Goal: Task Accomplishment & Management: Manage account settings

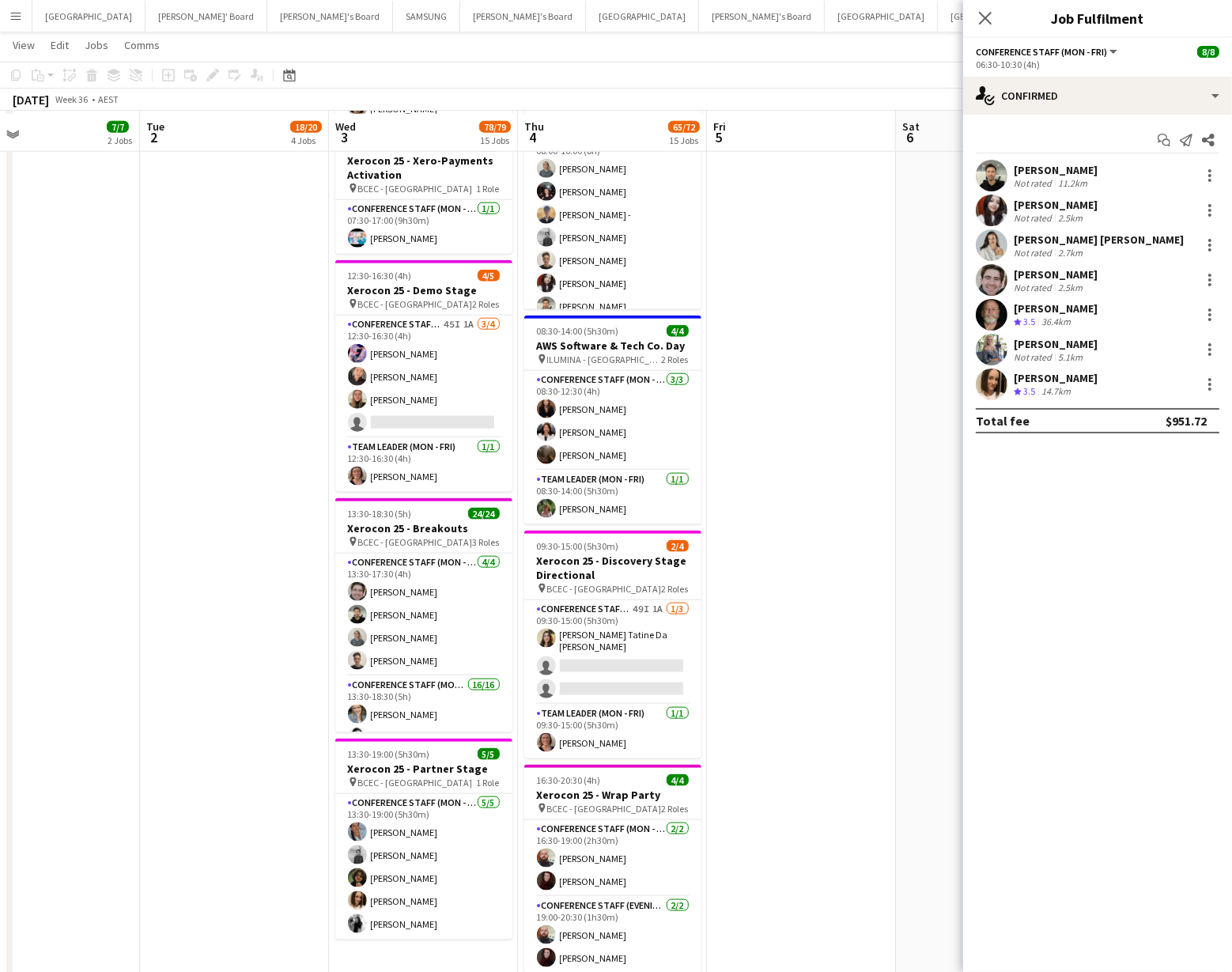
scroll to position [2126, 0]
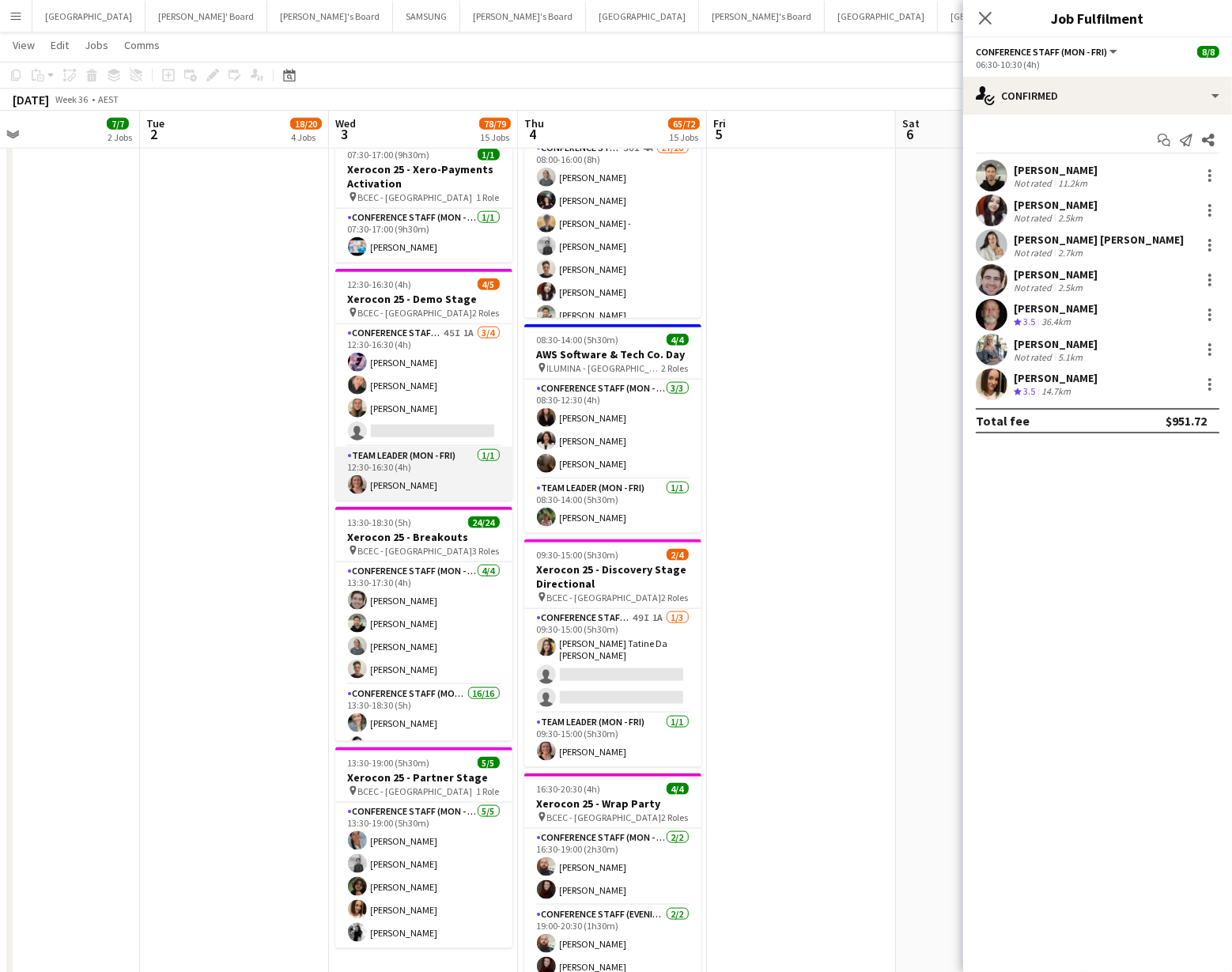
click at [358, 475] on app-user-avatar at bounding box center [357, 484] width 19 height 19
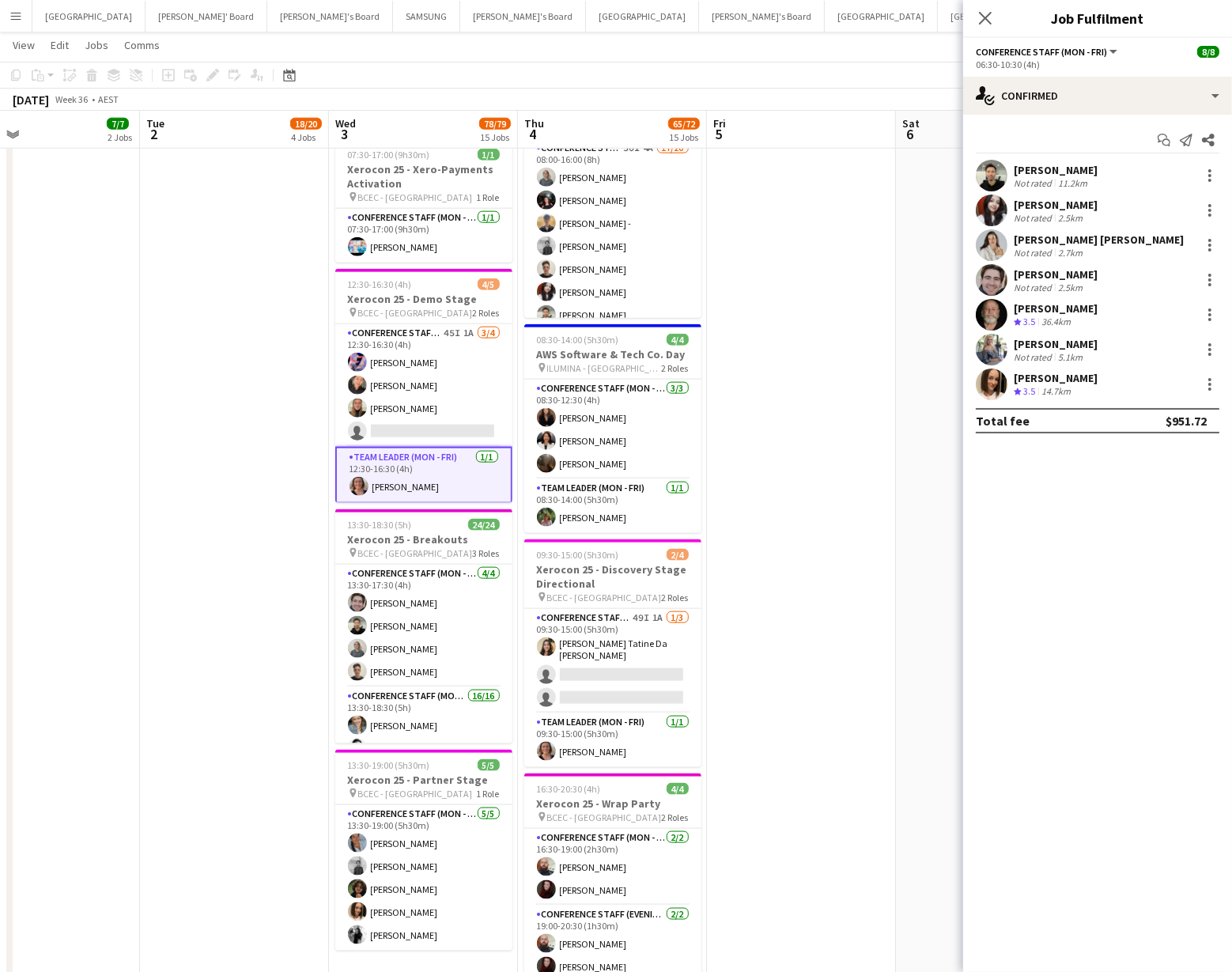
click at [350, 480] on app-user-avatar at bounding box center [358, 486] width 19 height 19
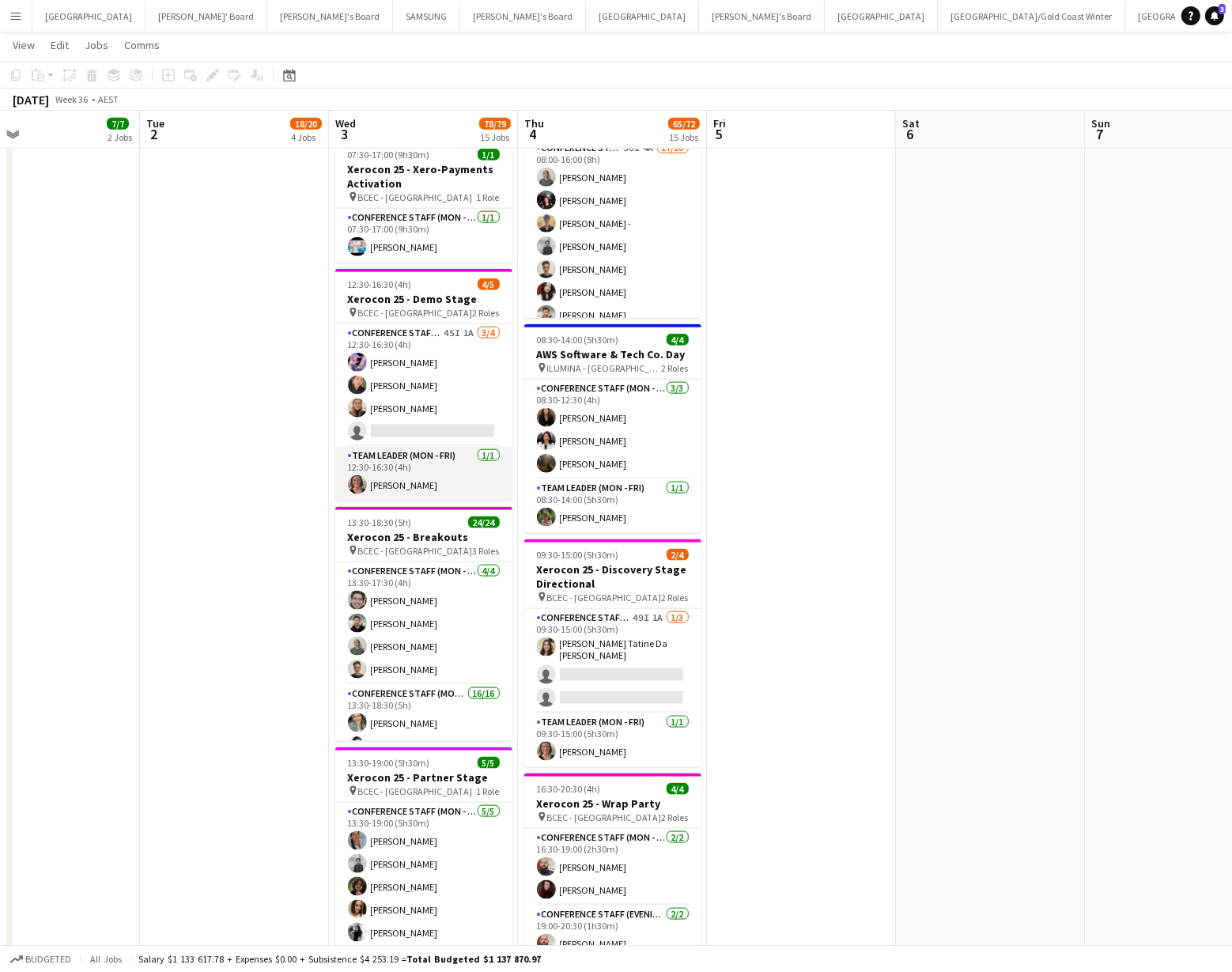
click at [350, 480] on app-user-avatar at bounding box center [357, 484] width 19 height 19
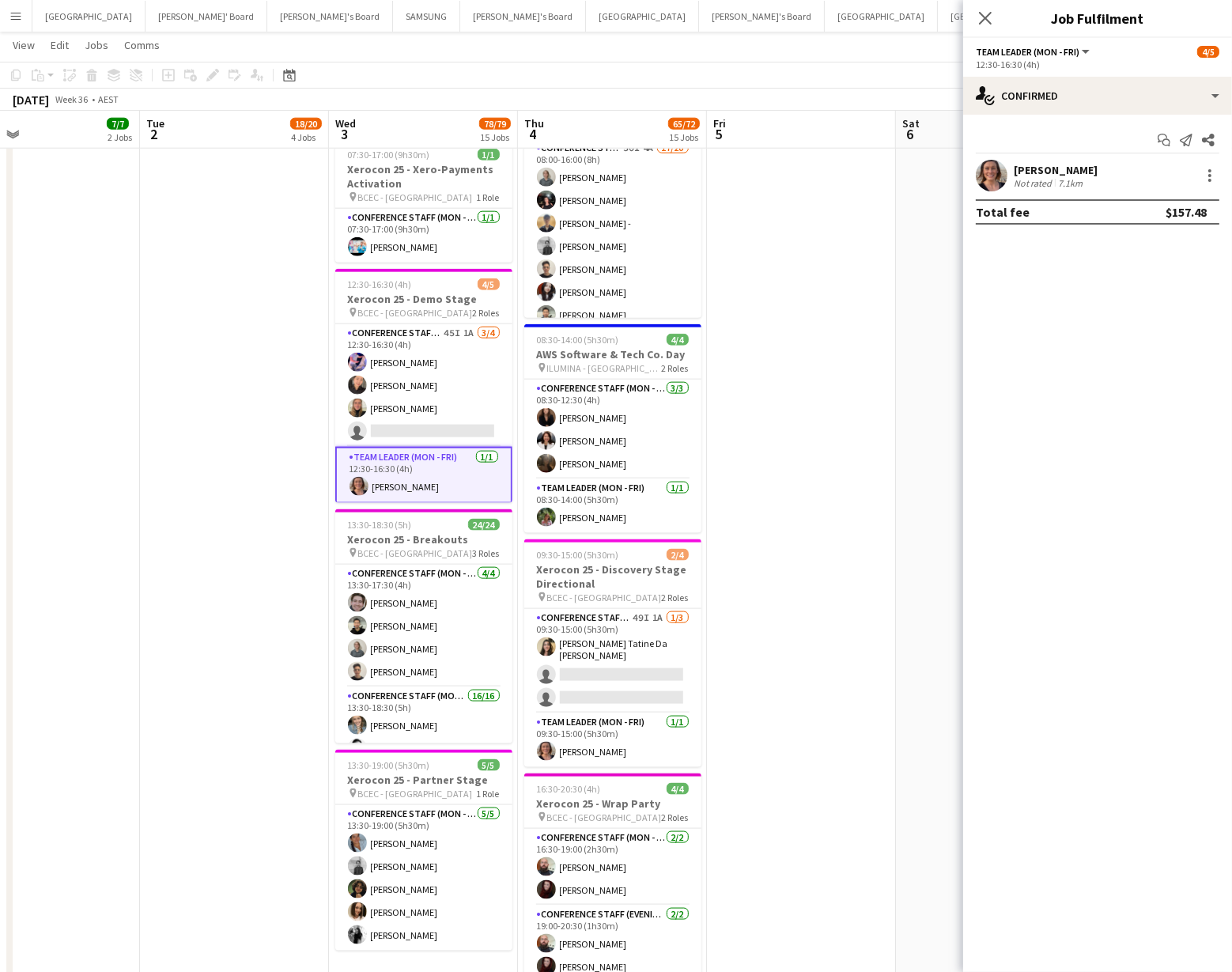
click at [1000, 181] on app-user-avatar at bounding box center [991, 176] width 32 height 32
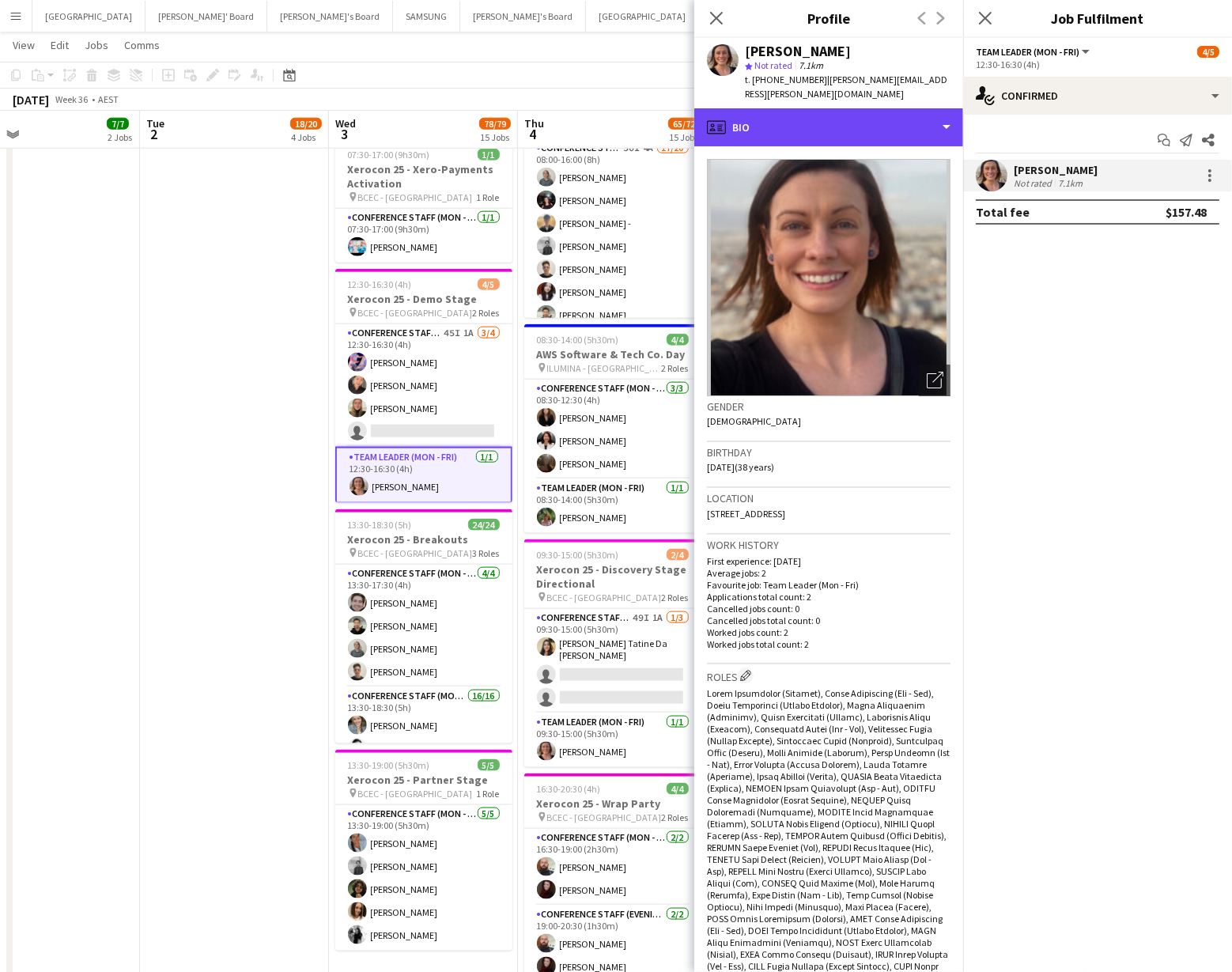
drag, startPoint x: 908, startPoint y: 118, endPoint x: 905, endPoint y: 137, distance: 19.2
click at [908, 118] on div "profile Bio" at bounding box center [828, 127] width 268 height 38
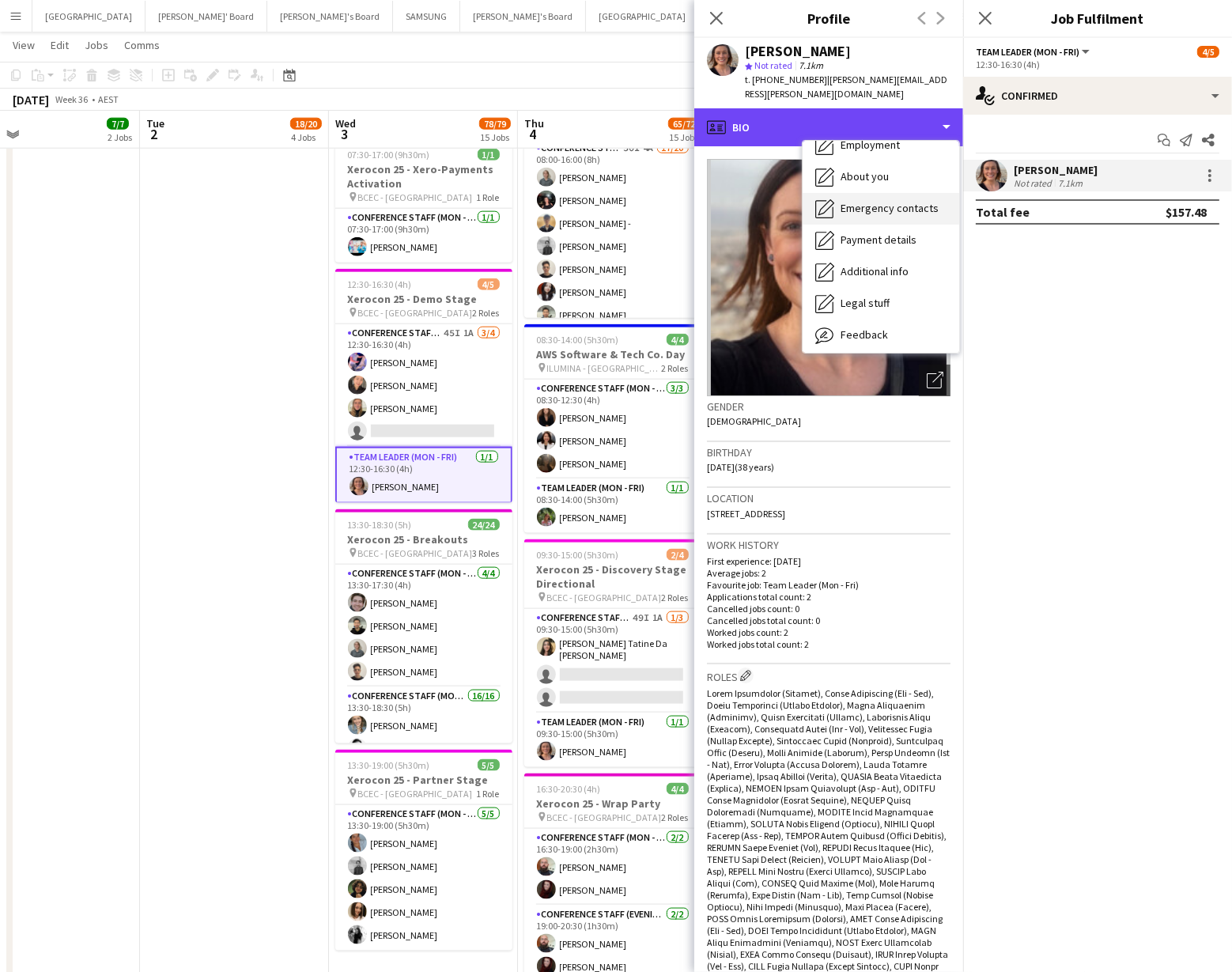
scroll to position [116, 0]
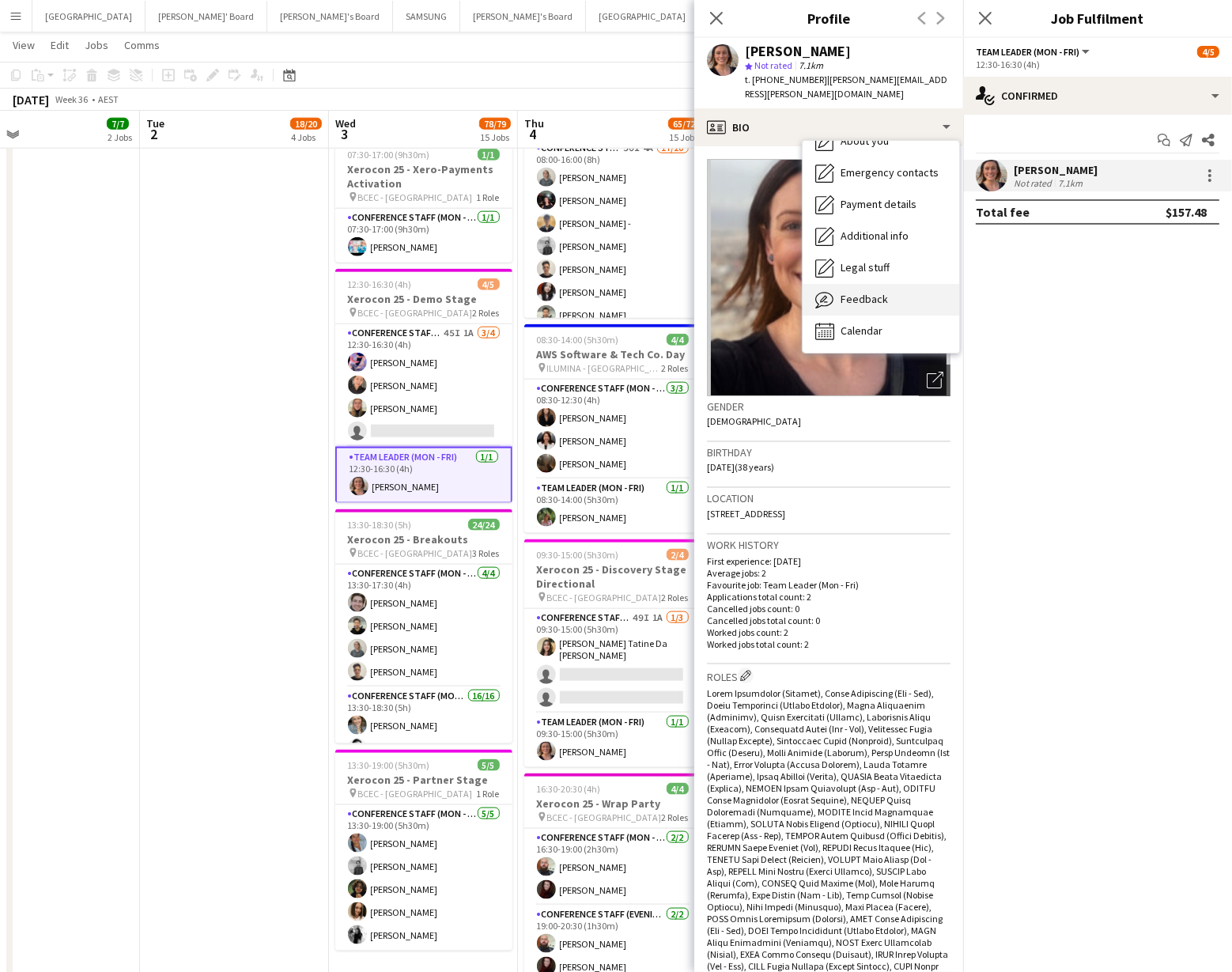
click at [874, 292] on span "Feedback" at bounding box center [864, 299] width 47 height 15
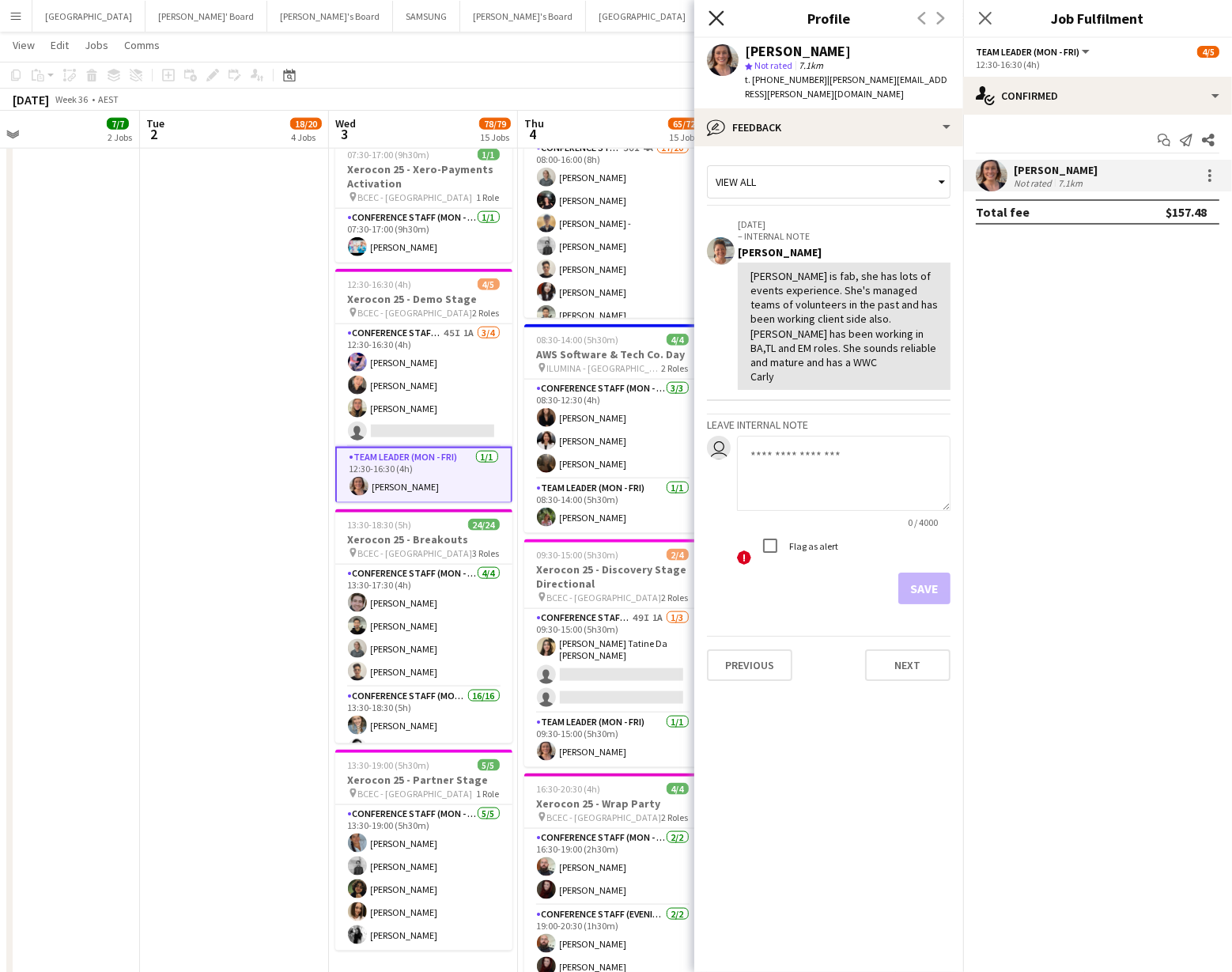
click at [723, 21] on icon "Close pop-in" at bounding box center [716, 17] width 15 height 15
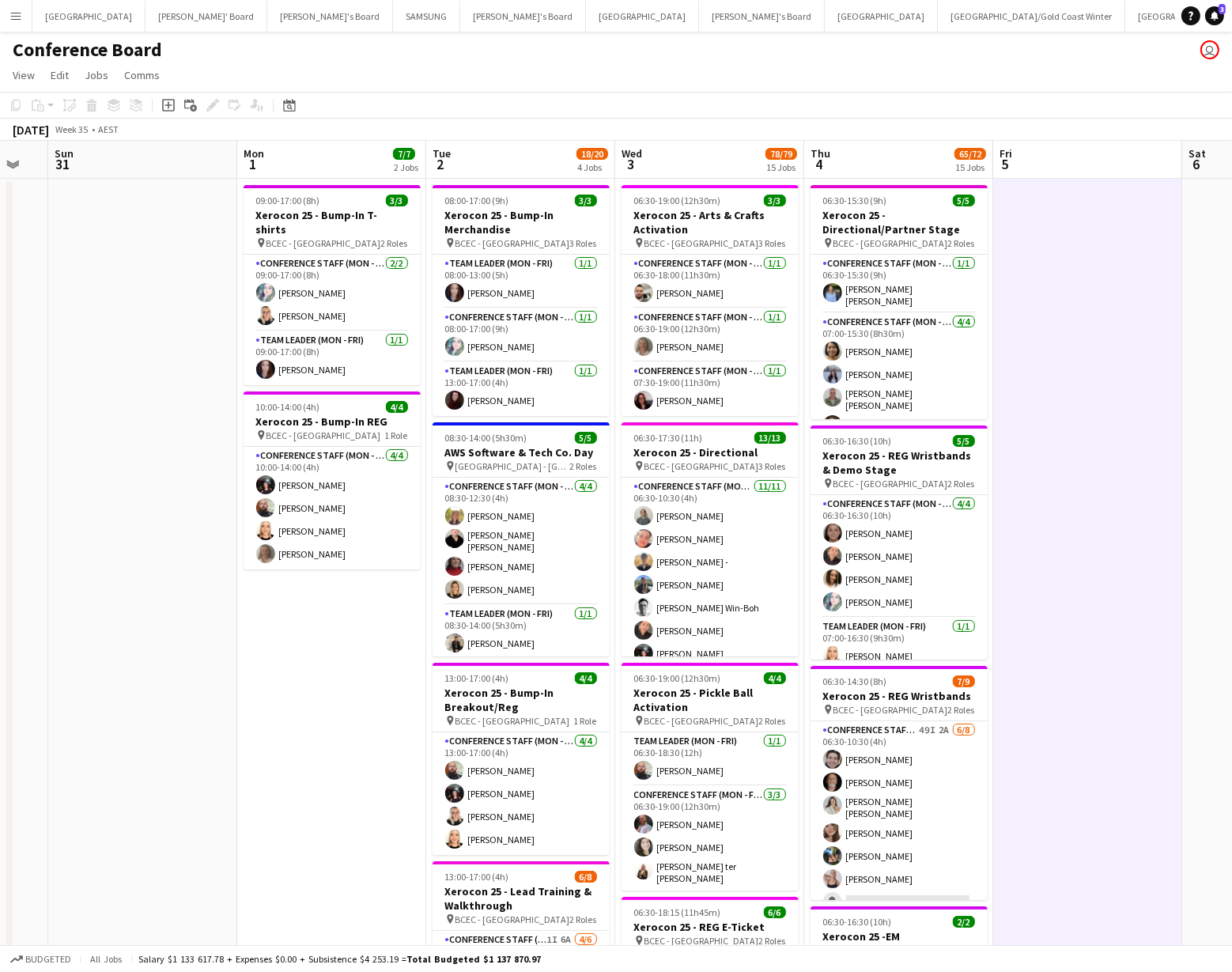
scroll to position [0, 532]
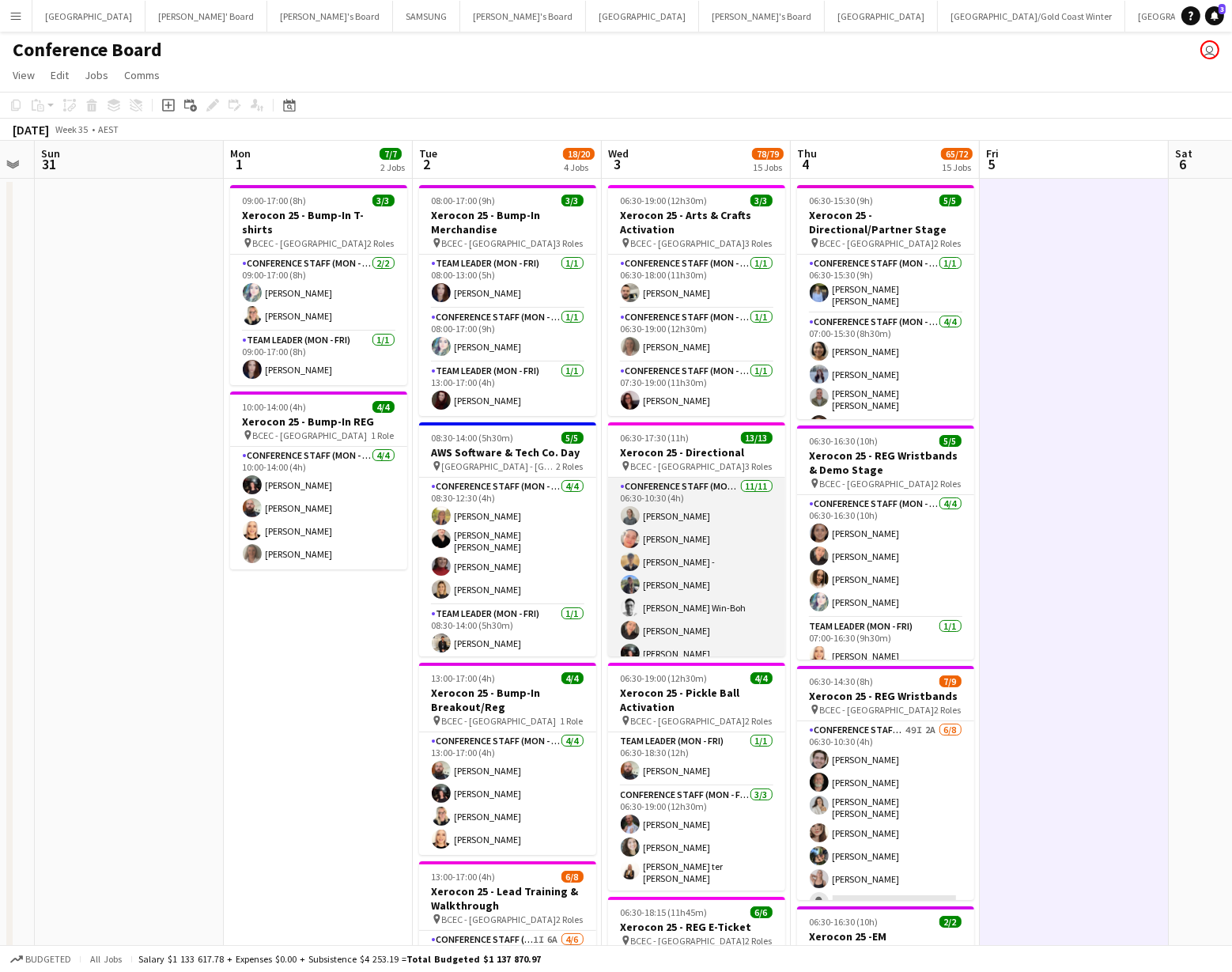
click at [630, 536] on app-user-avatar at bounding box center [630, 538] width 19 height 19
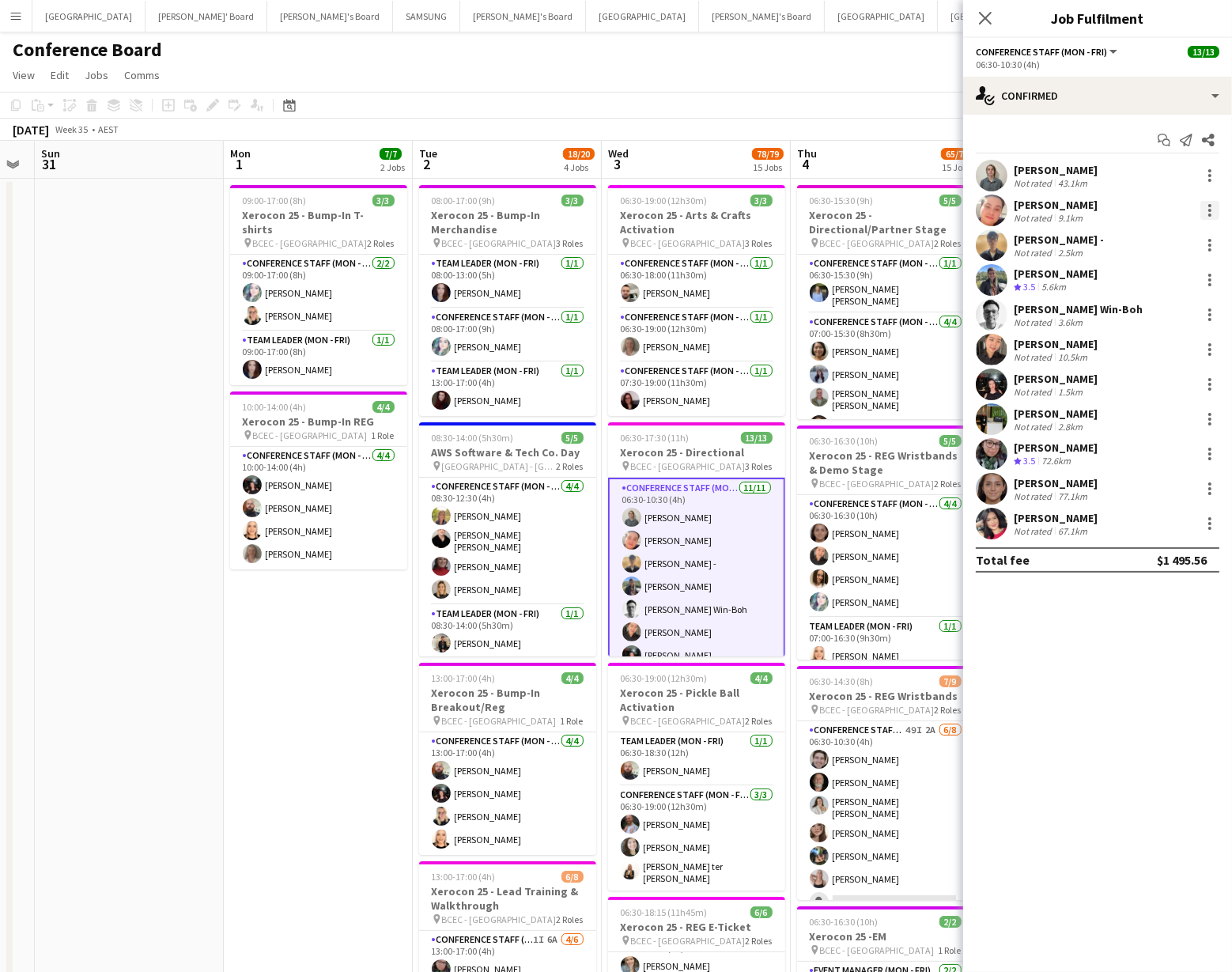
click at [1205, 202] on div at bounding box center [1209, 210] width 19 height 19
click at [1157, 393] on span "Remove" at bounding box center [1158, 391] width 98 height 15
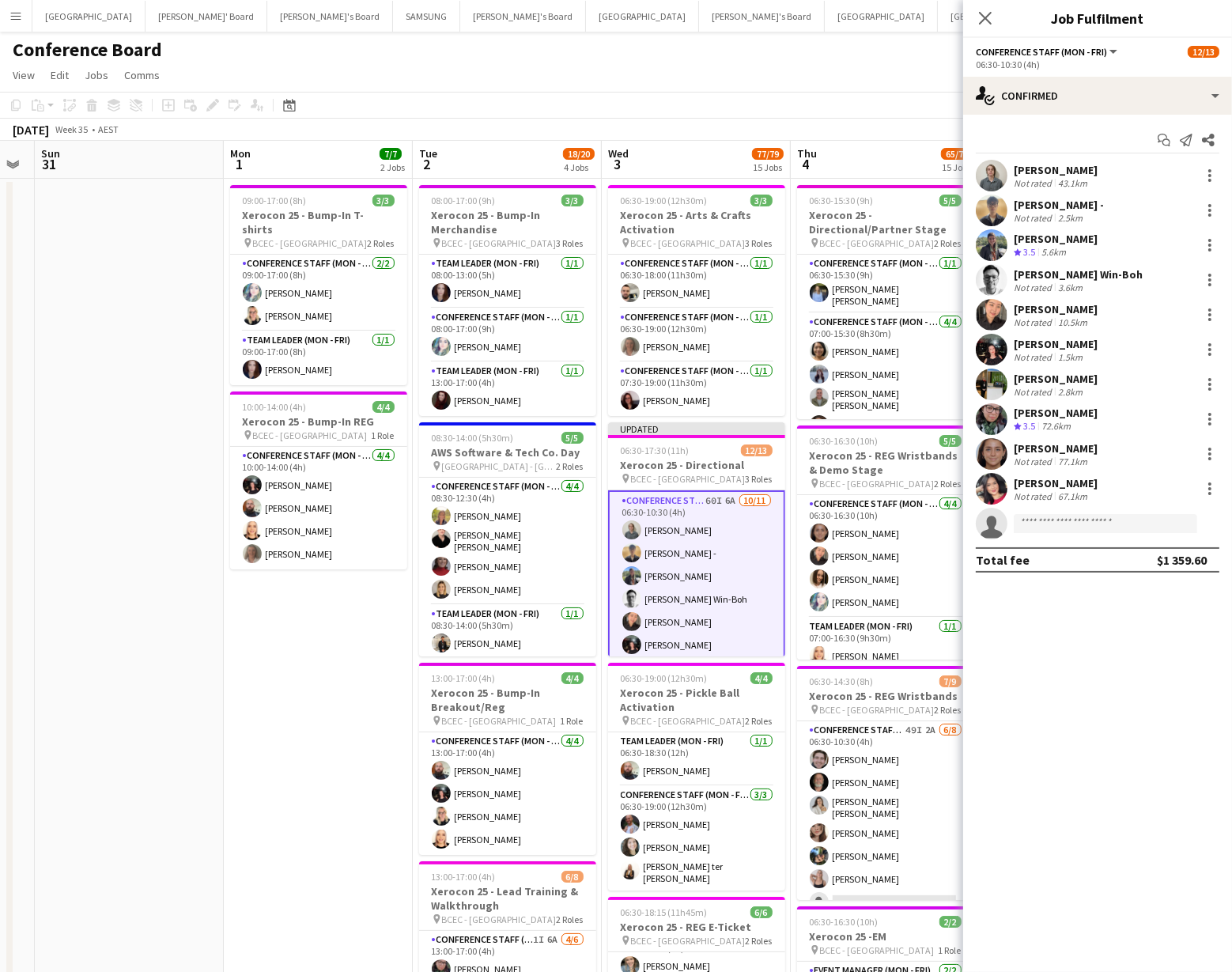
click at [840, 128] on div "[DATE] Week 35 • AEST Publish 1 job Revert 1 job" at bounding box center [616, 129] width 1232 height 22
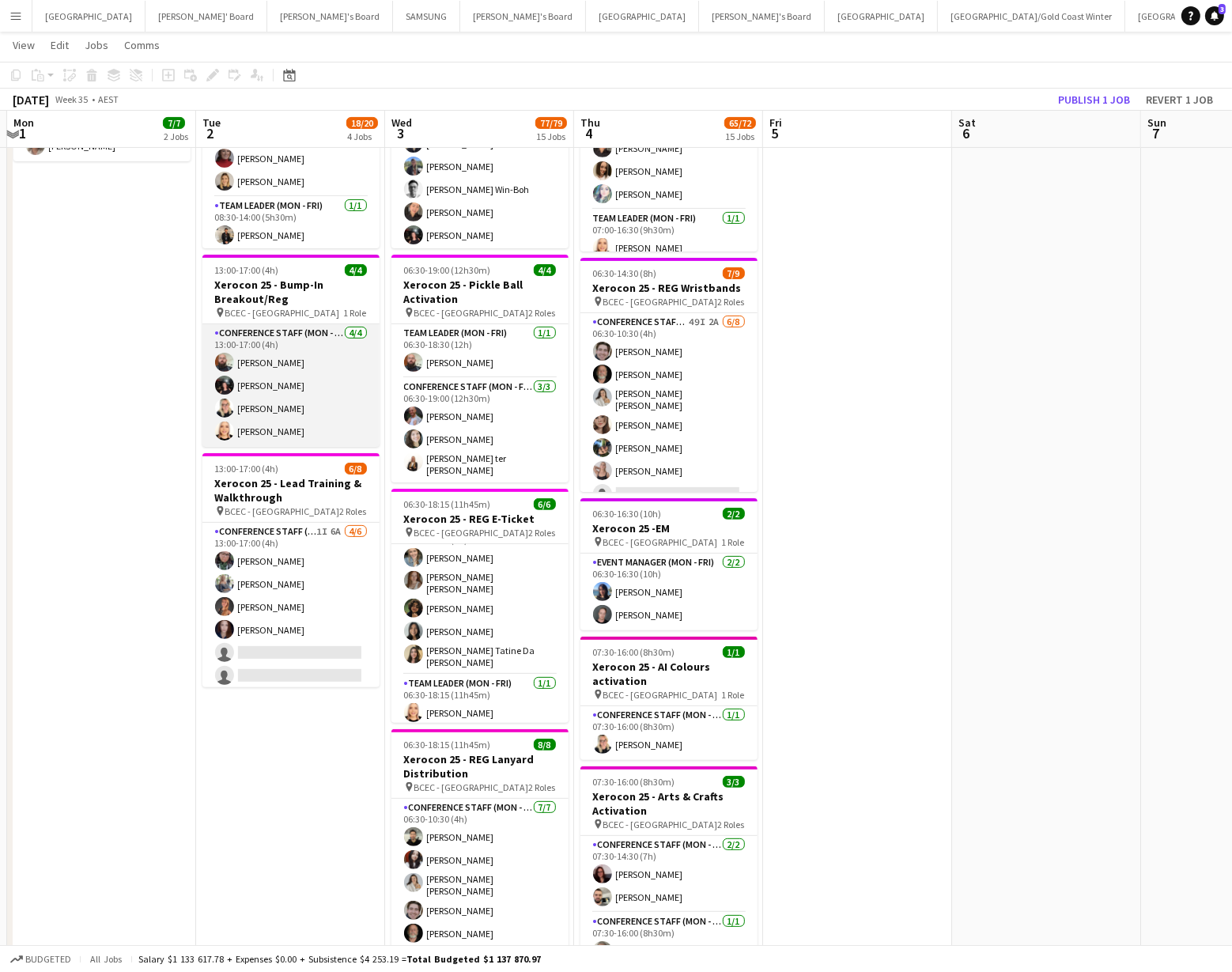
scroll to position [0, 0]
